Goal: Book appointment/travel/reservation

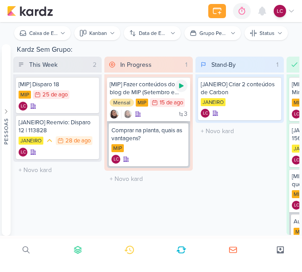
click at [180, 83] on icon at bounding box center [181, 85] width 7 height 7
click at [231, 11] on icon at bounding box center [229, 11] width 9 height 9
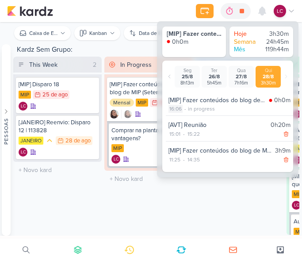
click at [178, 112] on div "16:06" at bounding box center [176, 109] width 14 height 8
select select "16"
select select "6"
click at [173, 123] on select "00 01 02 03 04 05 06 07 08 09 10 11 12 13 14 15 16 17 18 19 20 21 22 23" at bounding box center [175, 120] width 12 height 11
select select "15"
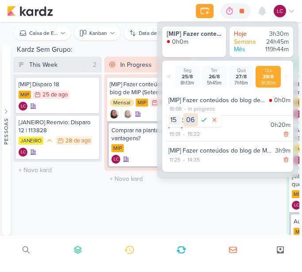
click at [196, 124] on select "00 01 02 03 04 05 06 07 08 09 10 11 12 13 14 15 16 17 18 19 20 21 22 23 24 25 2…" at bounding box center [191, 120] width 12 height 11
select select "30"
click at [185, 115] on select "00 01 02 03 04 05 06 07 08 09 10 11 12 13 14 15 16 17 18 19 20 21 22 23 24 25 2…" at bounding box center [191, 120] width 12 height 11
click at [205, 123] on icon at bounding box center [204, 120] width 11 height 11
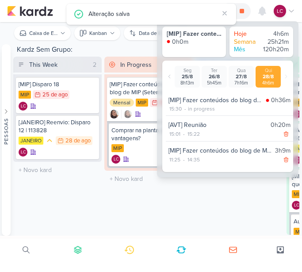
click at [116, 220] on div "In Progress 1 Mover Para Esquerda Mover Para Direita [GEOGRAPHIC_DATA] [MIP] Fa…" at bounding box center [148, 146] width 88 height 178
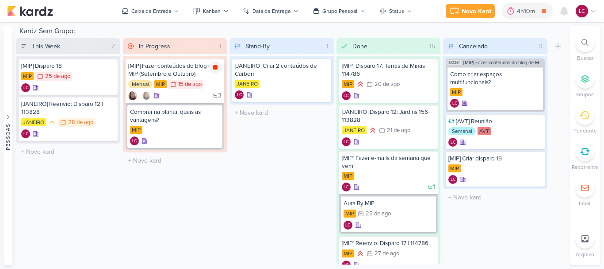
click at [216, 68] on icon at bounding box center [215, 67] width 4 height 4
